Goal: Information Seeking & Learning: Learn about a topic

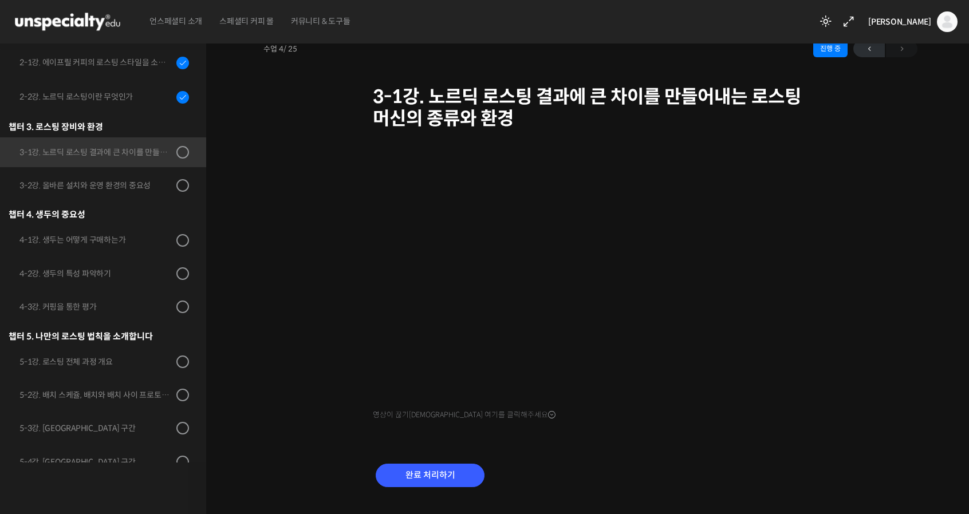
scroll to position [57, 0]
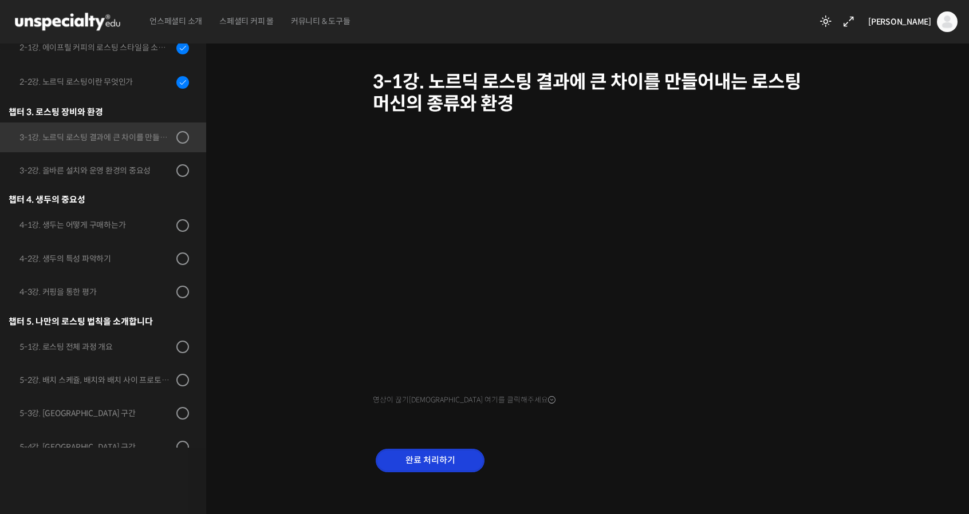
click at [472, 460] on input "완료 처리하기" at bounding box center [430, 460] width 109 height 23
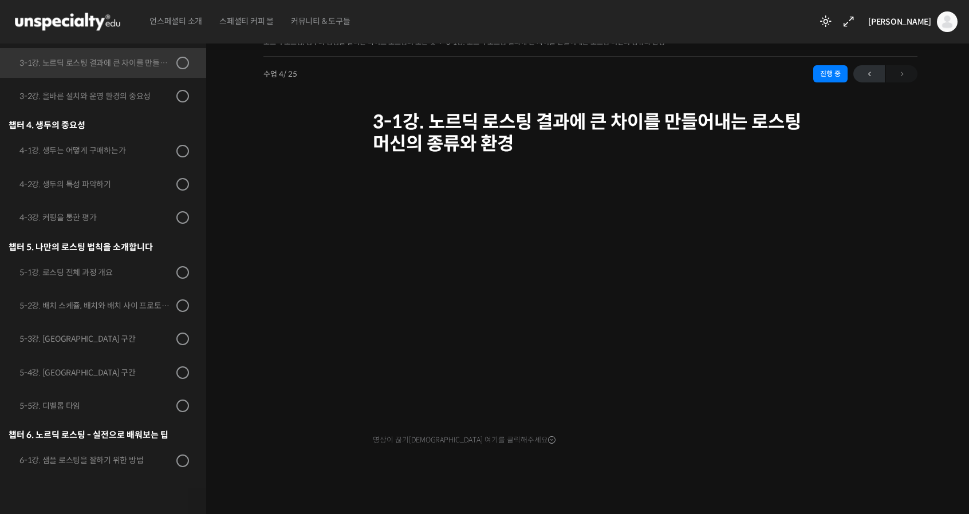
scroll to position [26, 0]
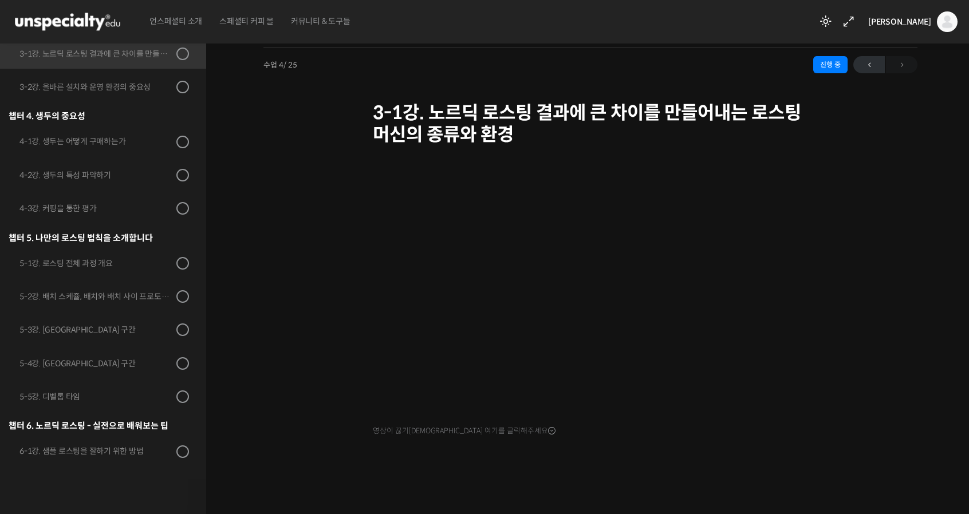
click at [254, 313] on div "노르딕 로스팅, 생두의 장점을 살리는 라이트 로스팅의 모든 것 3-1강. 노르딕 로스팅 결과에 큰 차이를 만들어내는 로스팅 머신의 종류와 환경…" at bounding box center [590, 261] width 768 height 507
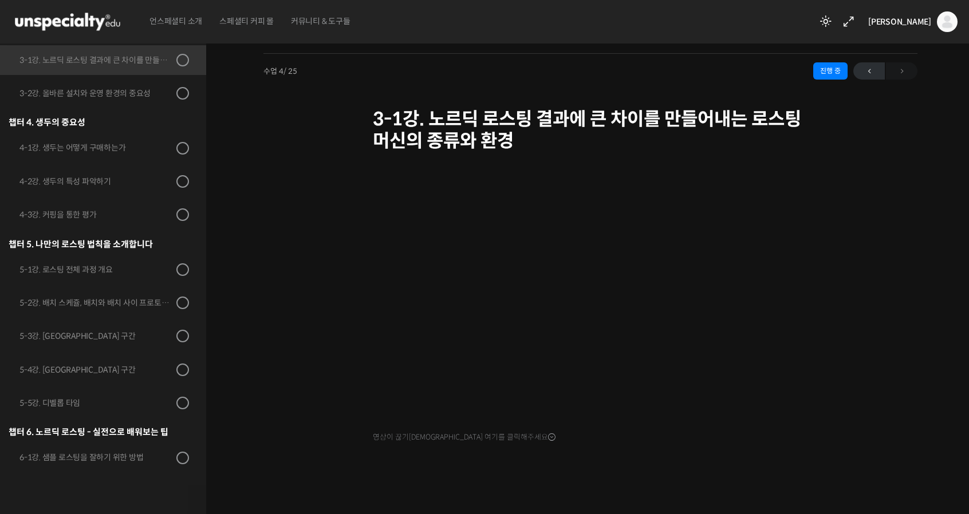
scroll to position [26, 0]
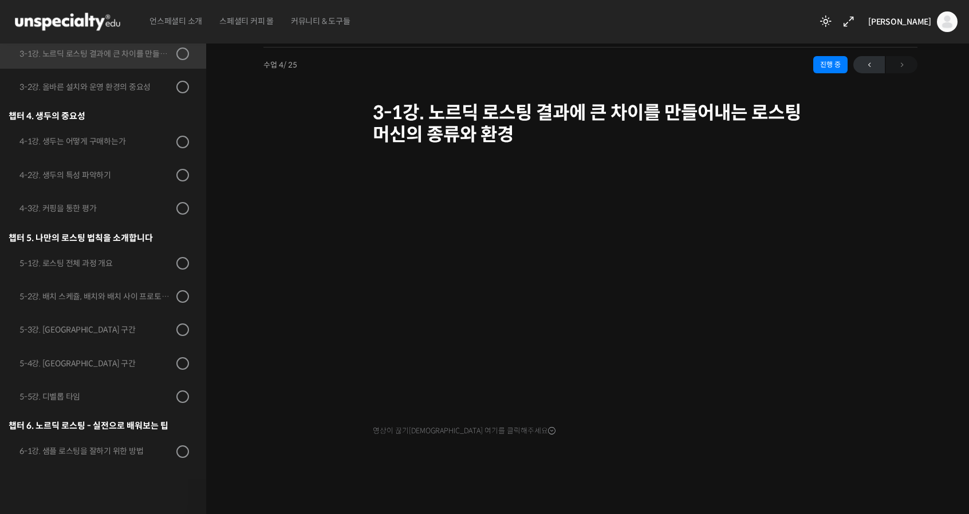
click at [832, 90] on div "노르딕 로스팅, 생두의 장점을 살리는 라이트 로스팅의 모든 것 3-1강. 노르딕 로스팅 결과에 큰 차이를 만들어내는 로스팅 머신의 종류와 환경…" at bounding box center [590, 87] width 654 height 124
click at [855, 69] on span "←" at bounding box center [868, 64] width 31 height 15
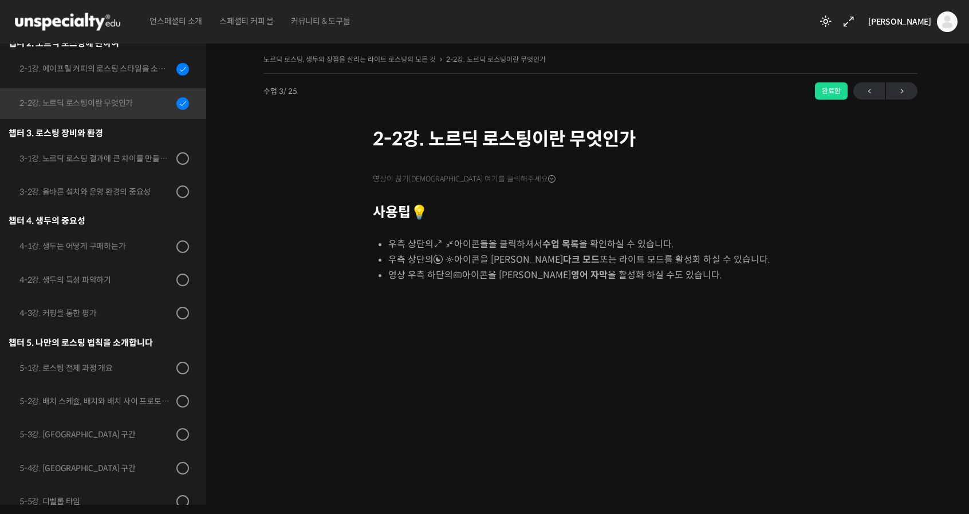
scroll to position [256, 0]
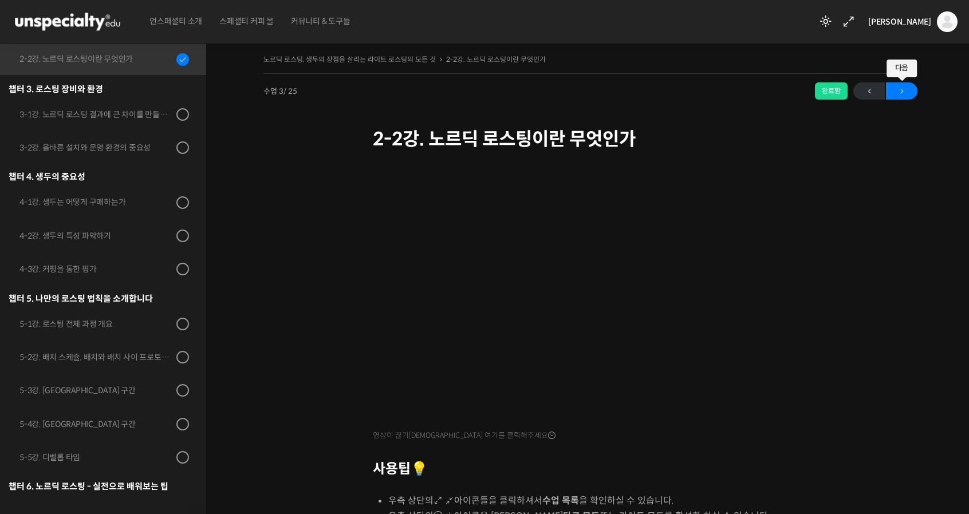
click at [905, 87] on span "→" at bounding box center [901, 91] width 31 height 15
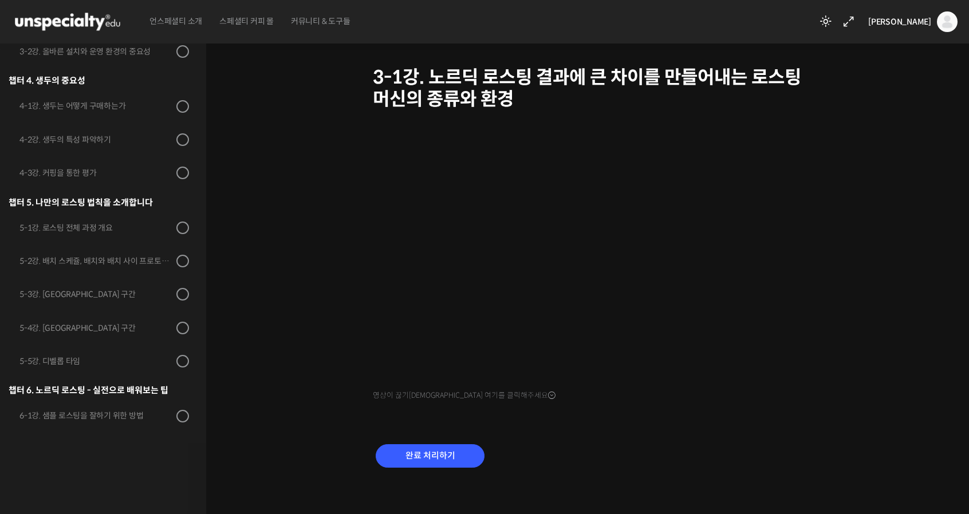
scroll to position [68, 0]
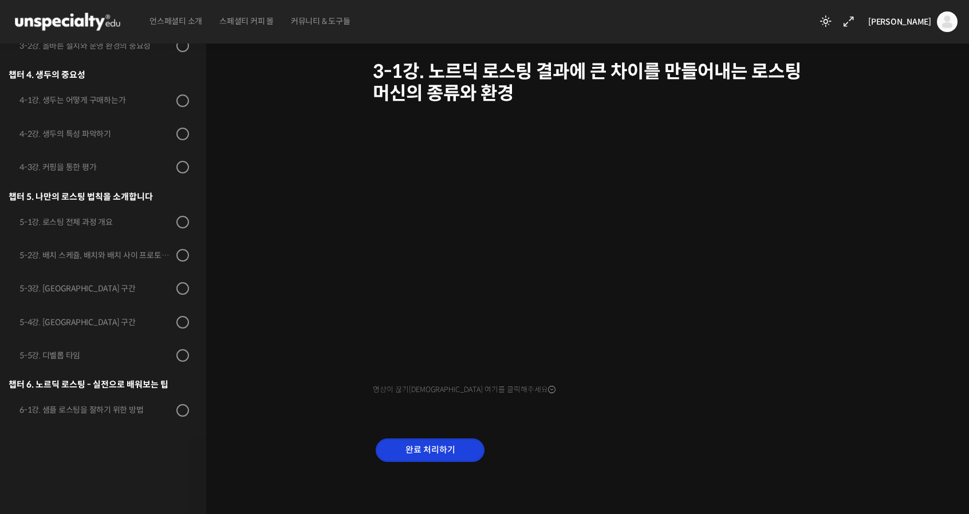
click at [451, 449] on input "완료 처리하기" at bounding box center [430, 449] width 109 height 23
drag, startPoint x: 451, startPoint y: 449, endPoint x: 387, endPoint y: 450, distance: 64.1
click at [373, 451] on div "노르딕 로스팅, 생두의 장점을 살리는 라이트 로스팅의 모든 것 3-1강. 노르딕 로스팅 결과에 큰 차이를 만들어내는 로스팅 머신의 종류와 환경…" at bounding box center [590, 238] width 654 height 508
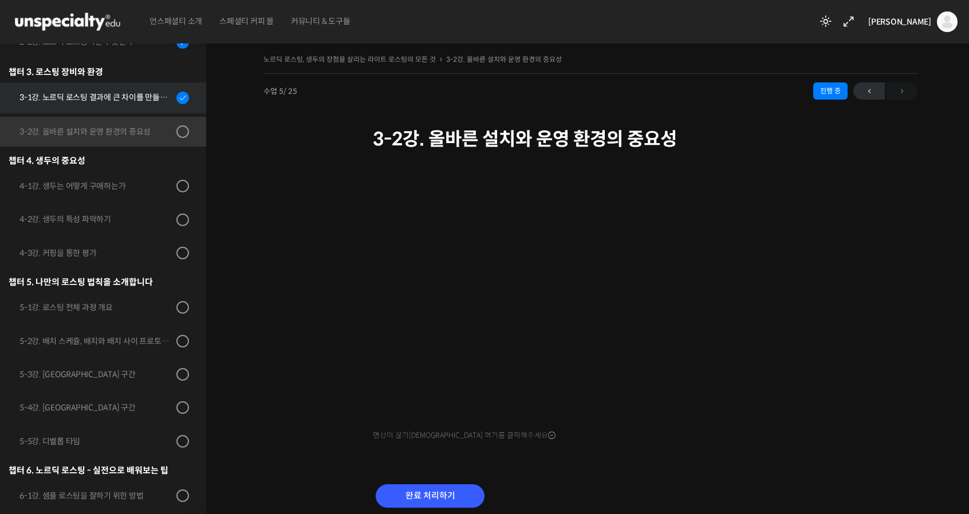
scroll to position [232, 0]
